Goal: Check status: Check status

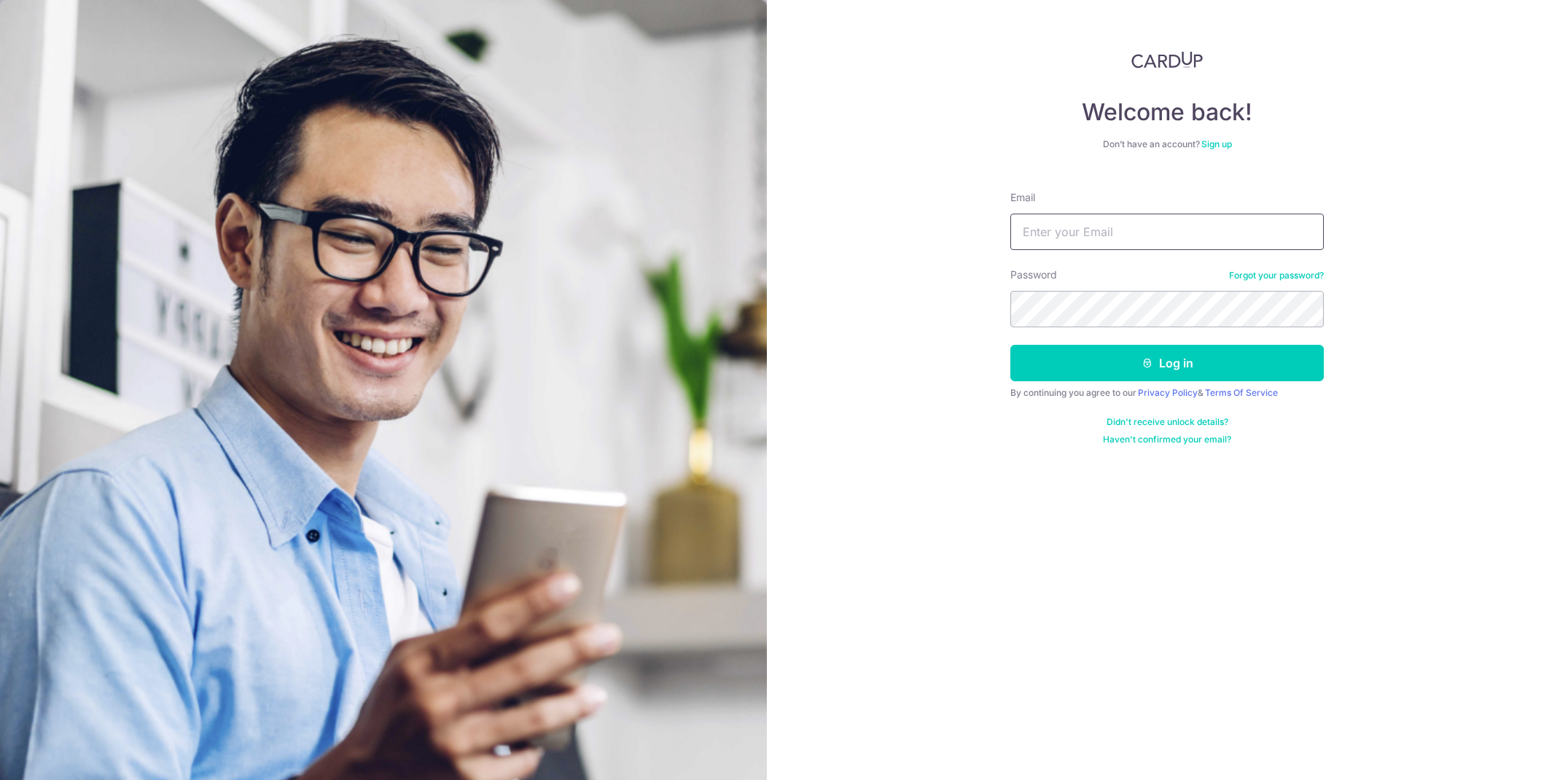
type input "[PERSON_NAME][EMAIL_ADDRESS][DOMAIN_NAME]"
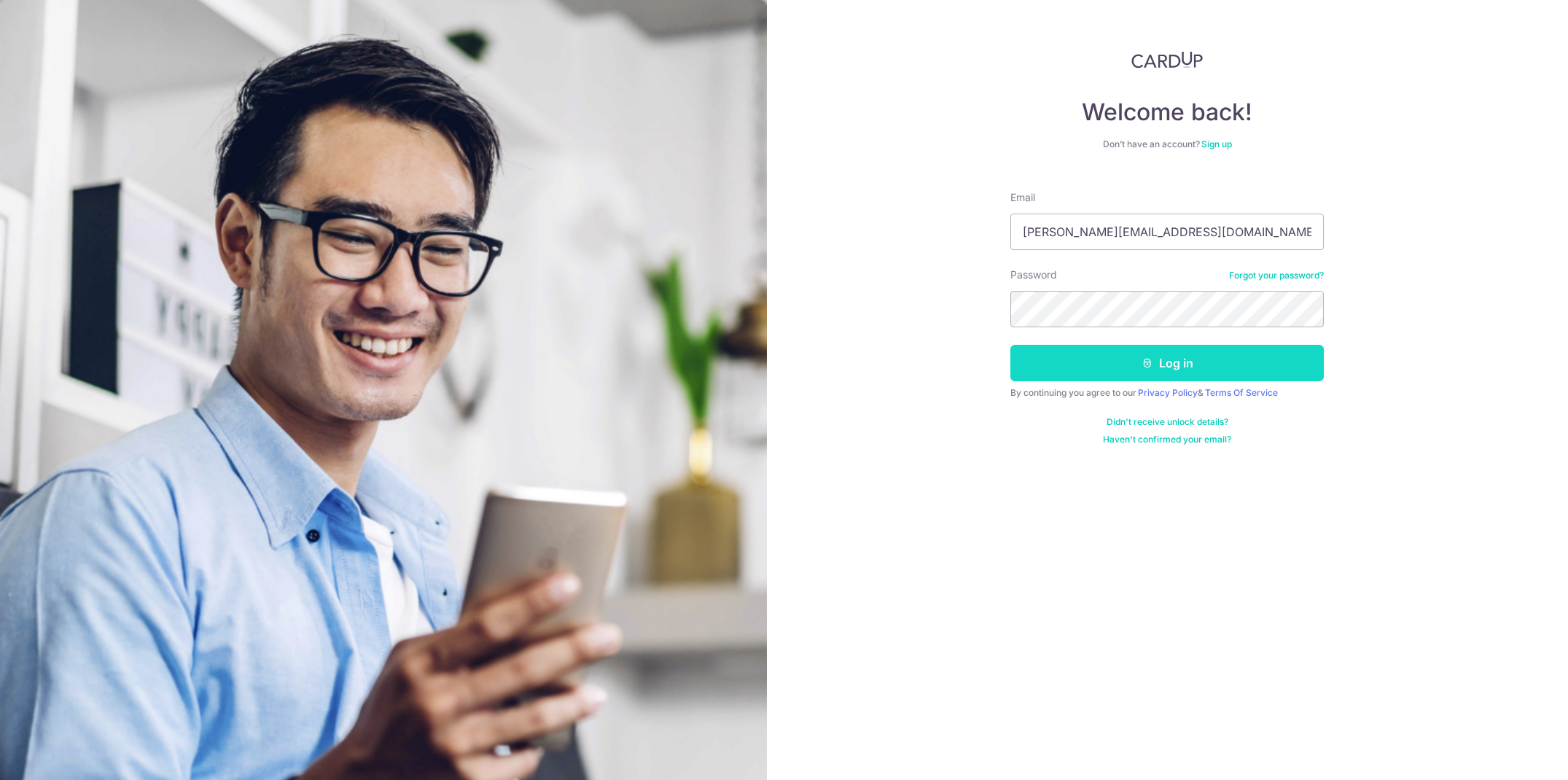
click at [1097, 363] on button "Log in" at bounding box center [1167, 363] width 313 height 37
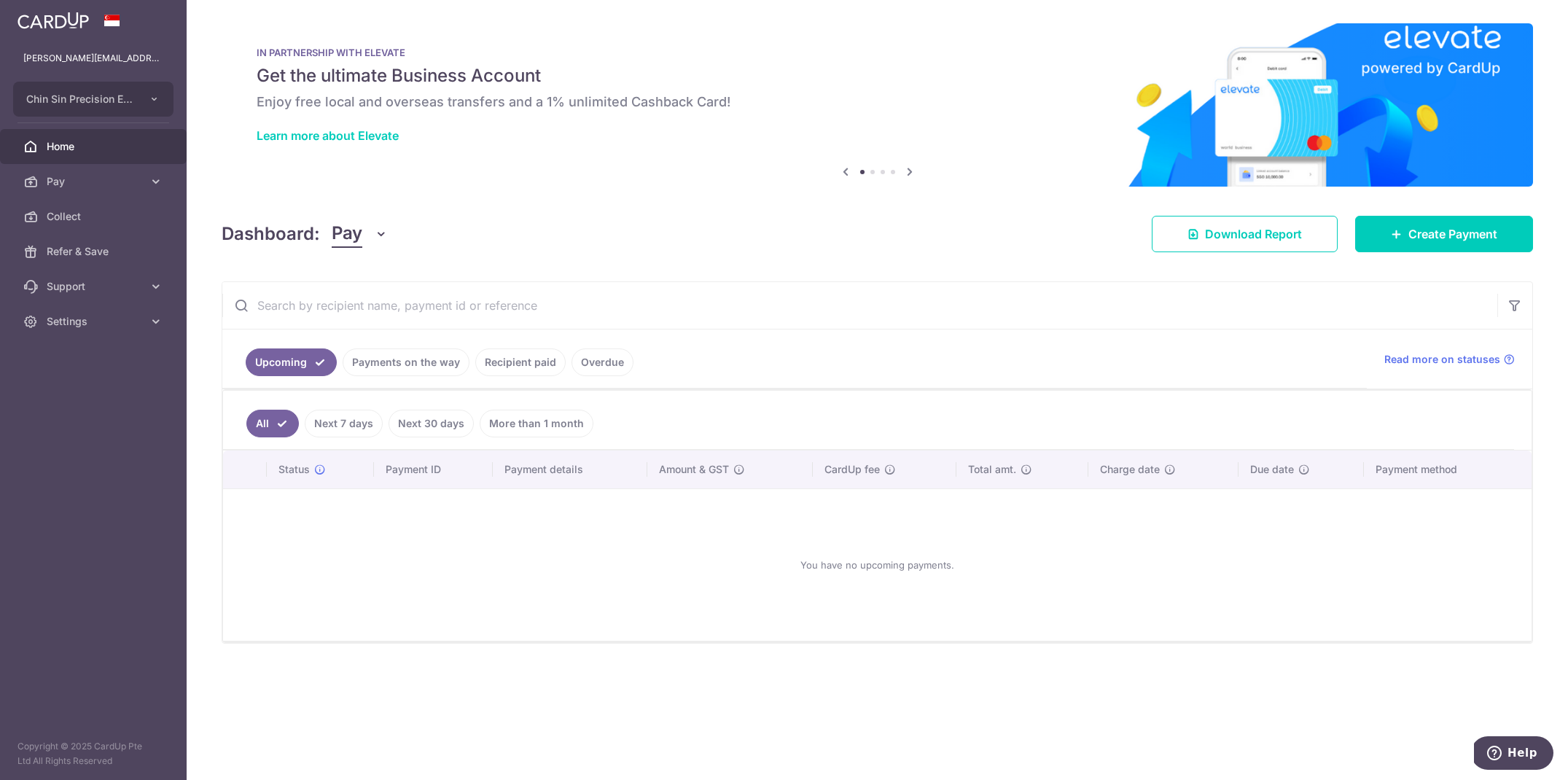
click at [406, 359] on link "Payments on the way" at bounding box center [406, 362] width 127 height 28
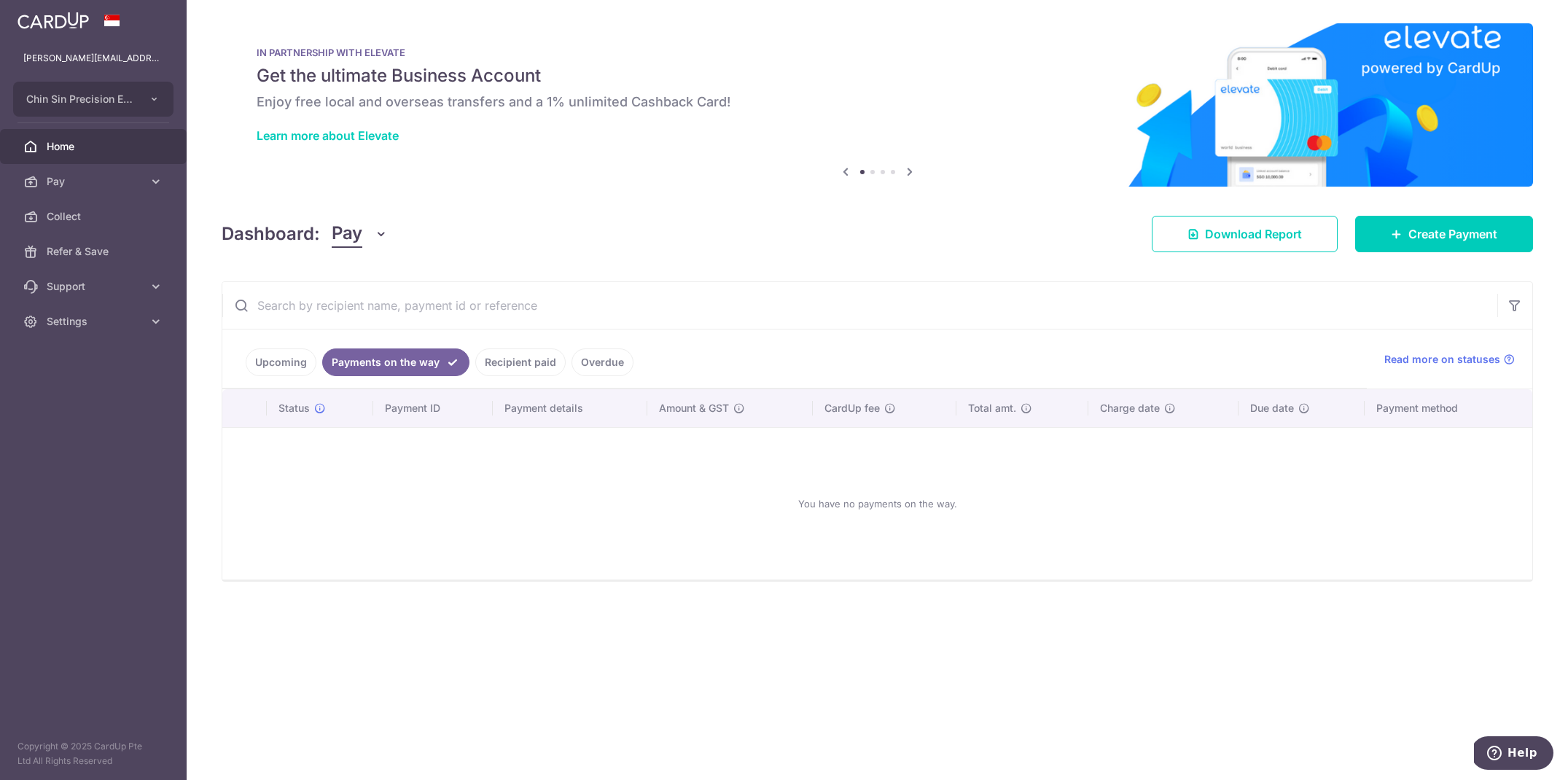
click at [502, 362] on link "Recipient paid" at bounding box center [520, 362] width 90 height 28
